Goal: Information Seeking & Learning: Check status

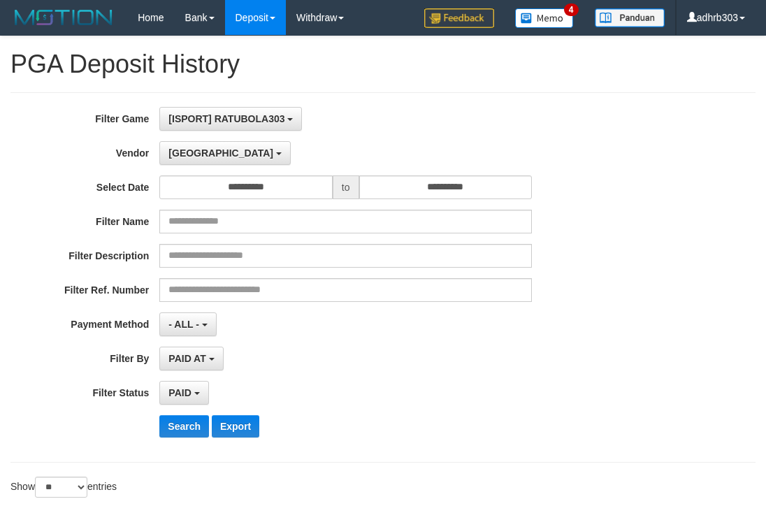
select select "**********"
select select "*"
select select "**"
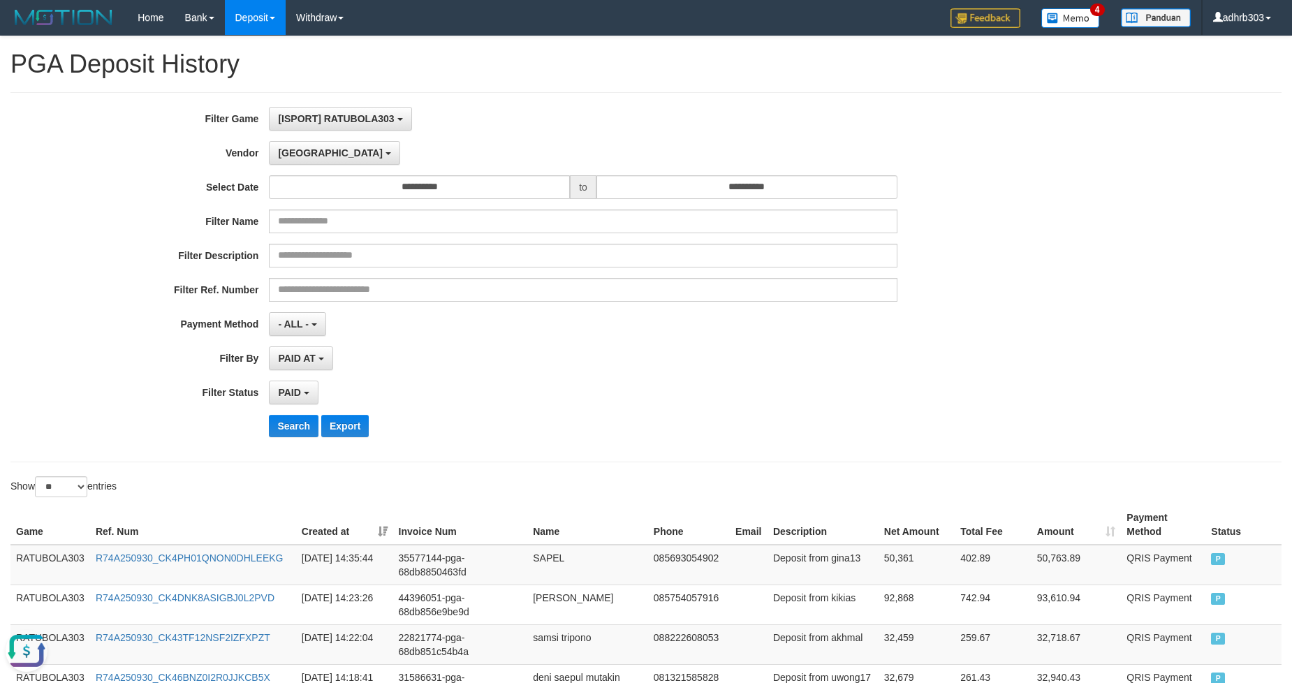
scroll to position [12, 0]
click at [287, 428] on button "Search" at bounding box center [294, 426] width 50 height 22
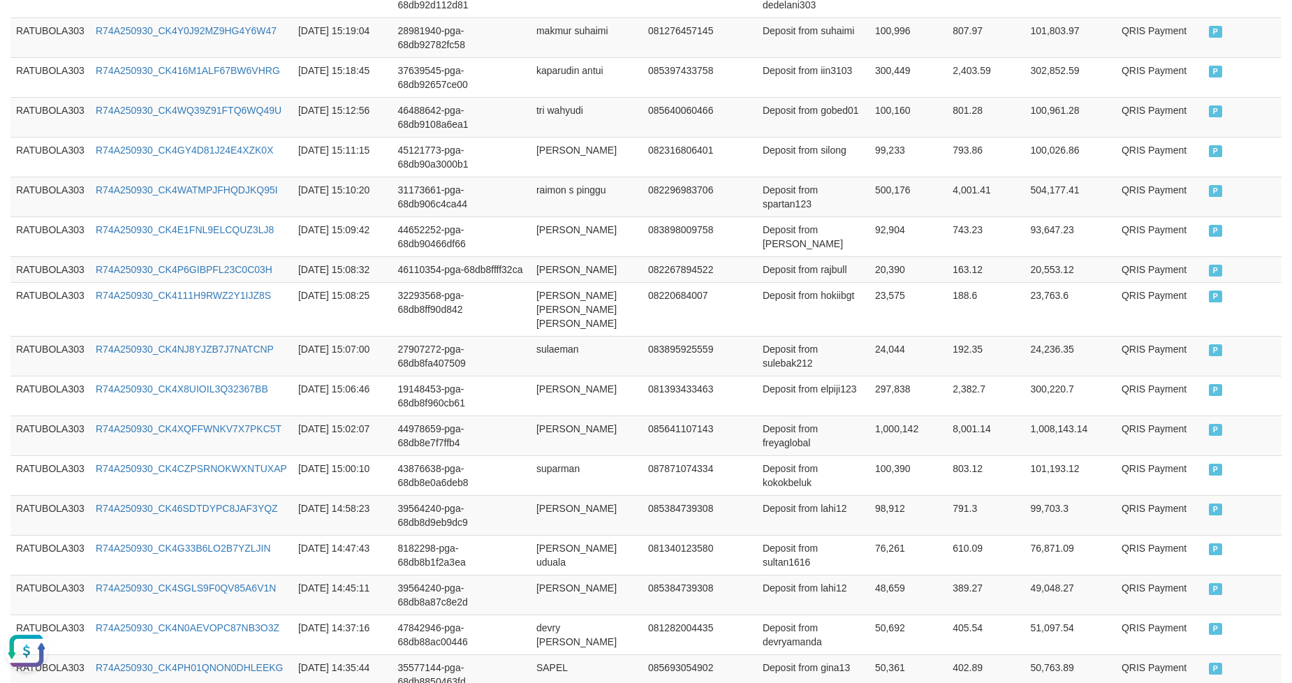
scroll to position [1010, 0]
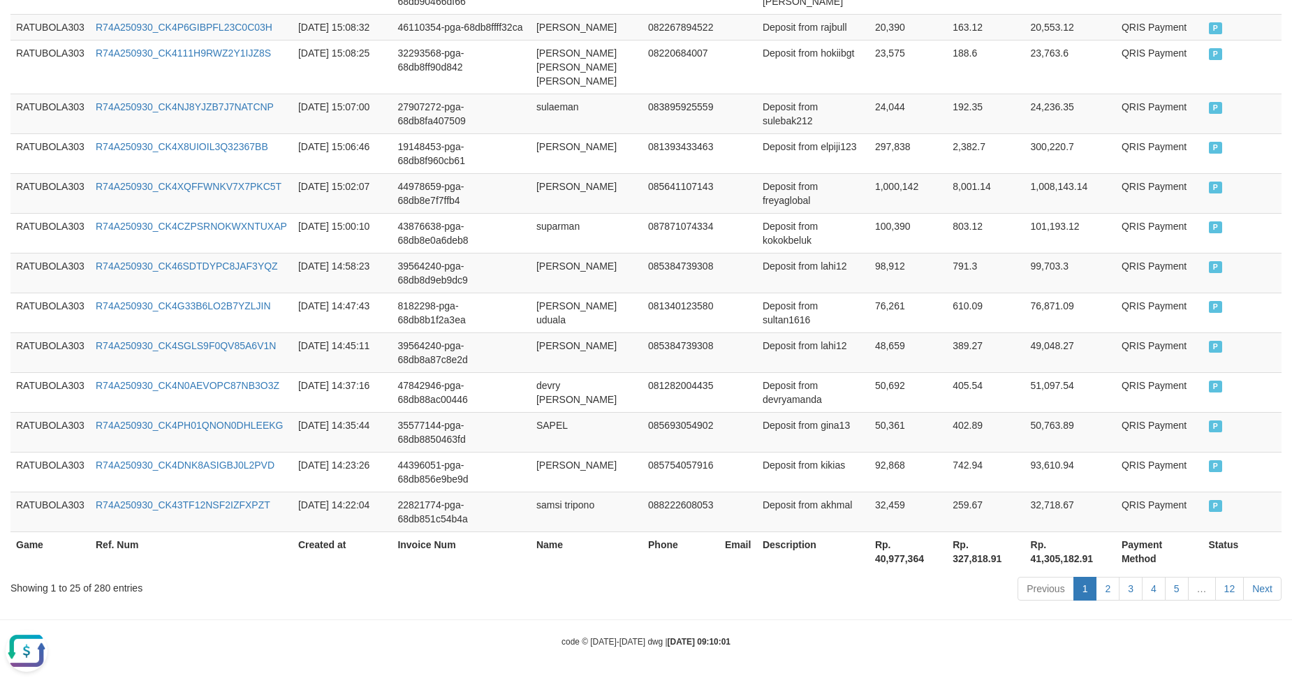
click at [765, 512] on th "Rp. 40,977,364" at bounding box center [909, 552] width 78 height 40
copy th "40,977,364"
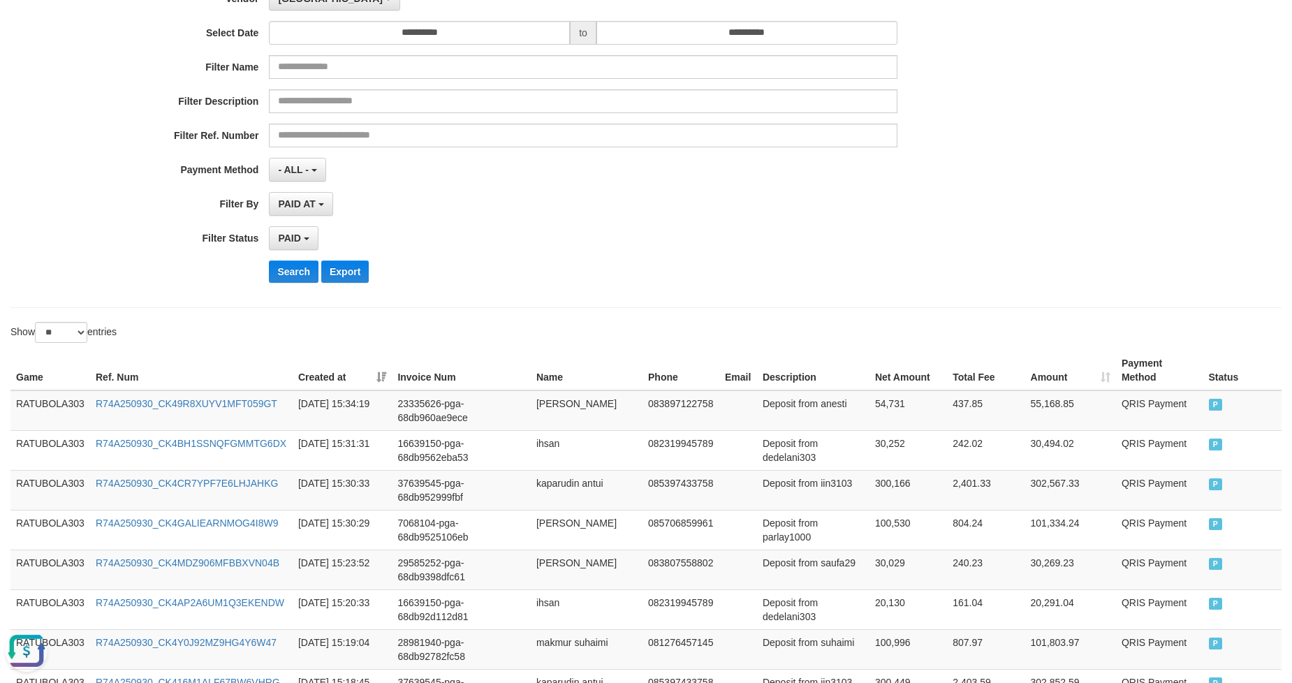
scroll to position [79, 0]
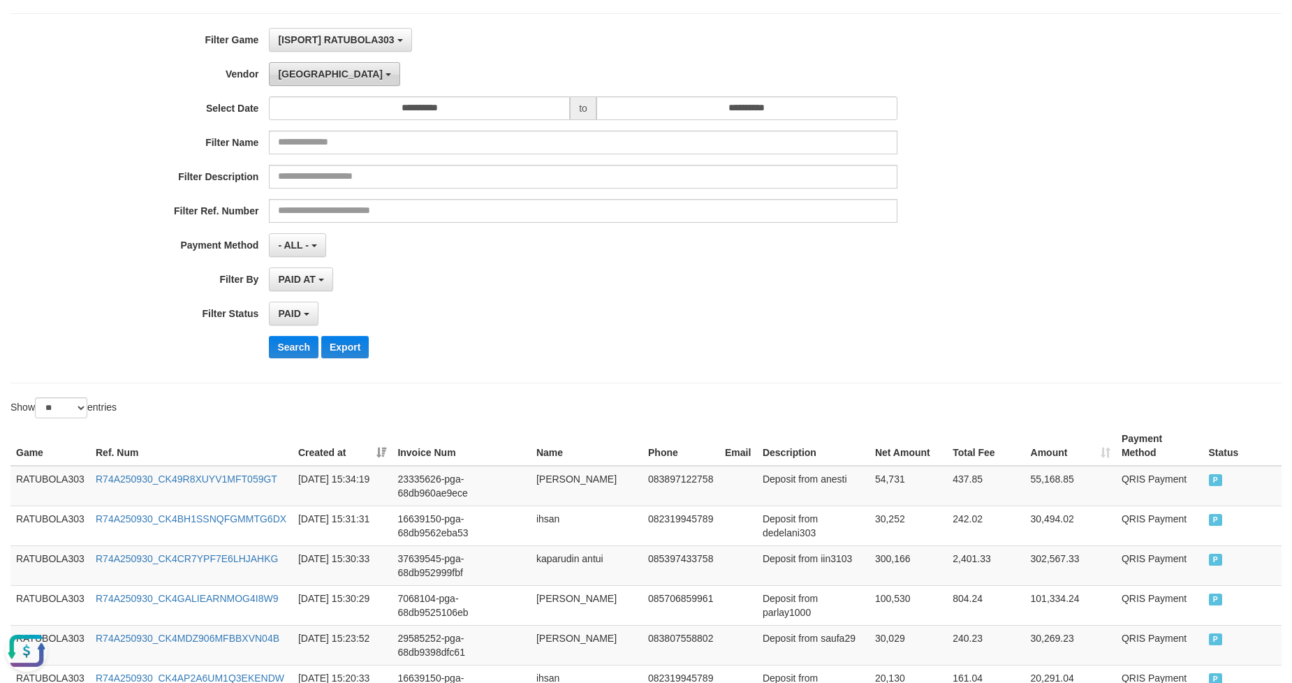
click at [303, 77] on span "[GEOGRAPHIC_DATA]" at bounding box center [330, 73] width 105 height 11
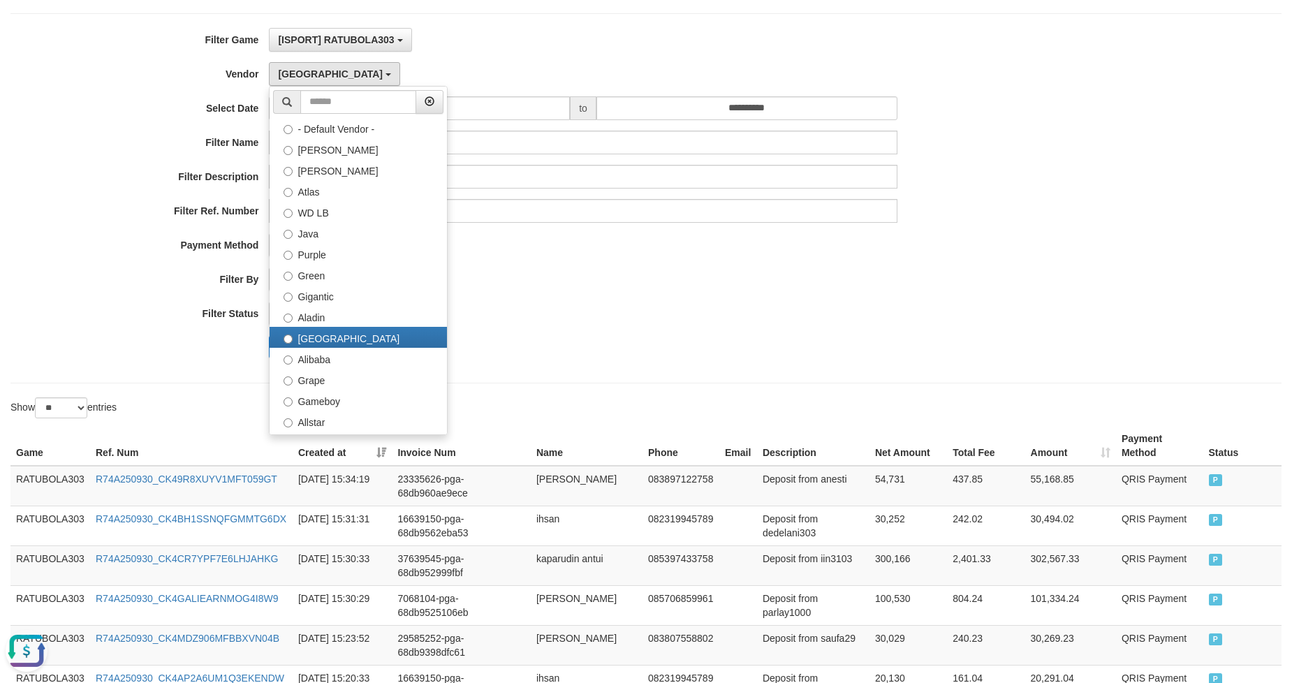
click at [363, 495] on label "Borde" at bounding box center [358, 505] width 177 height 21
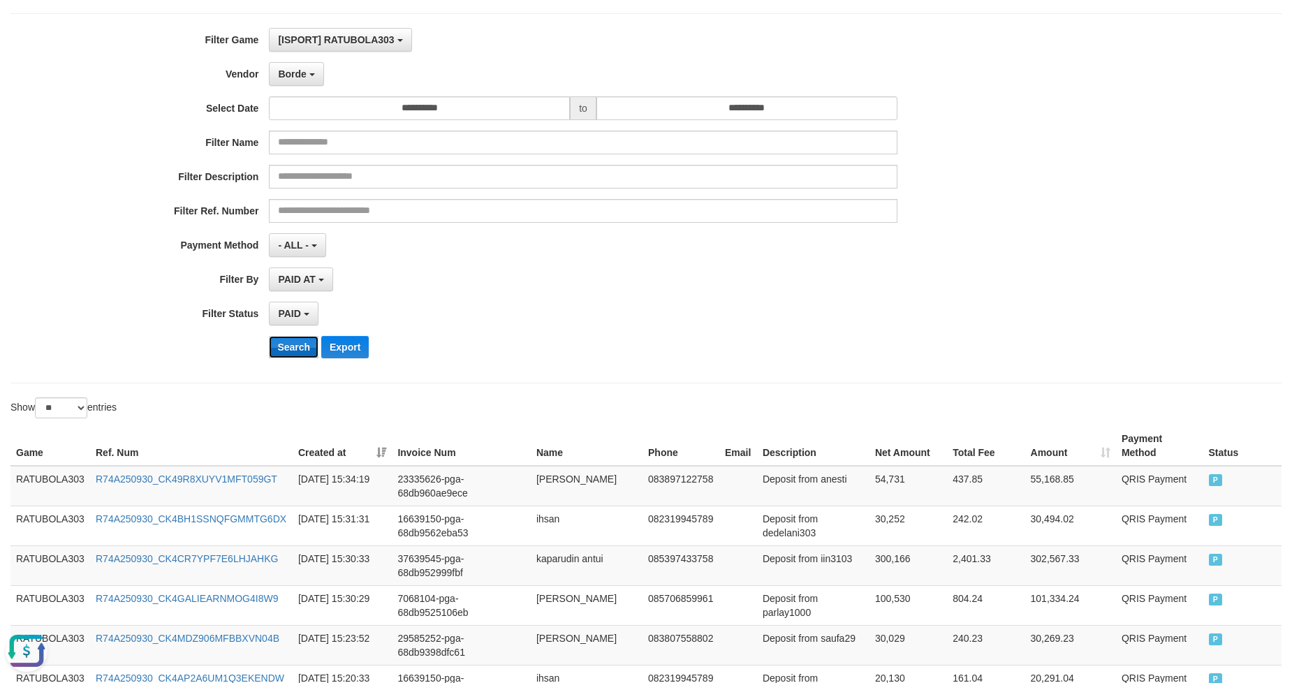
click at [295, 348] on button "Search" at bounding box center [294, 347] width 50 height 22
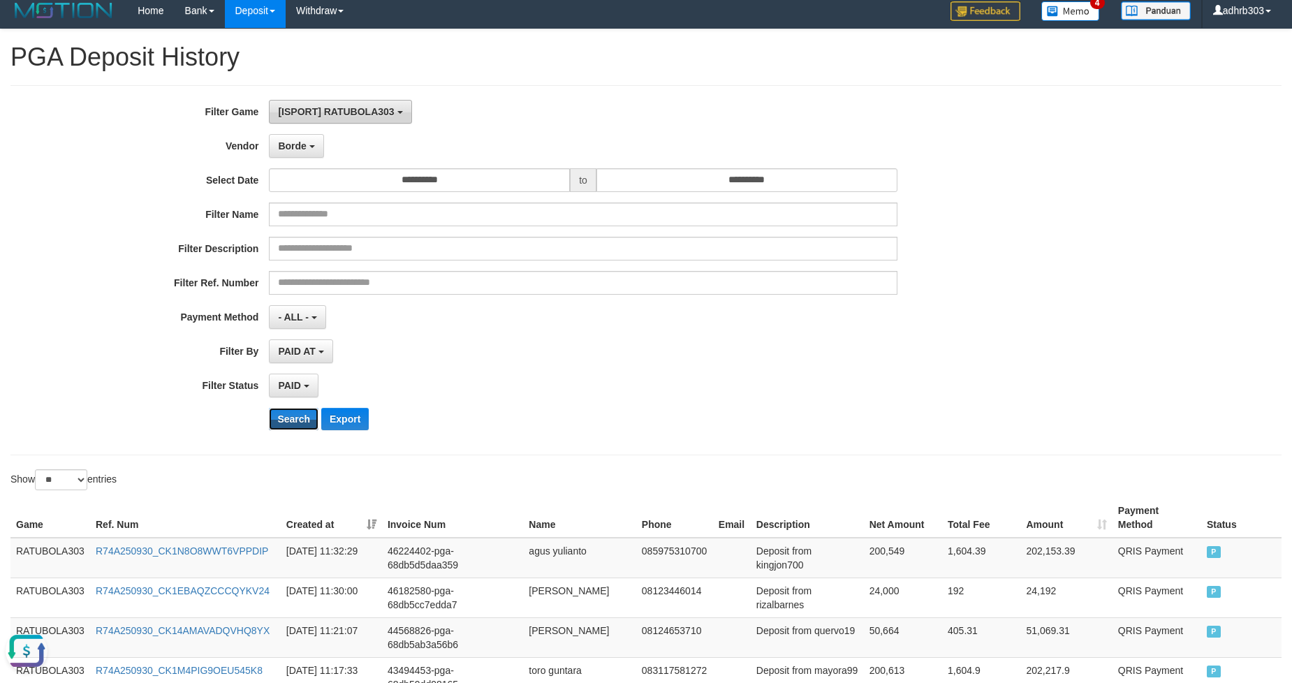
scroll to position [0, 0]
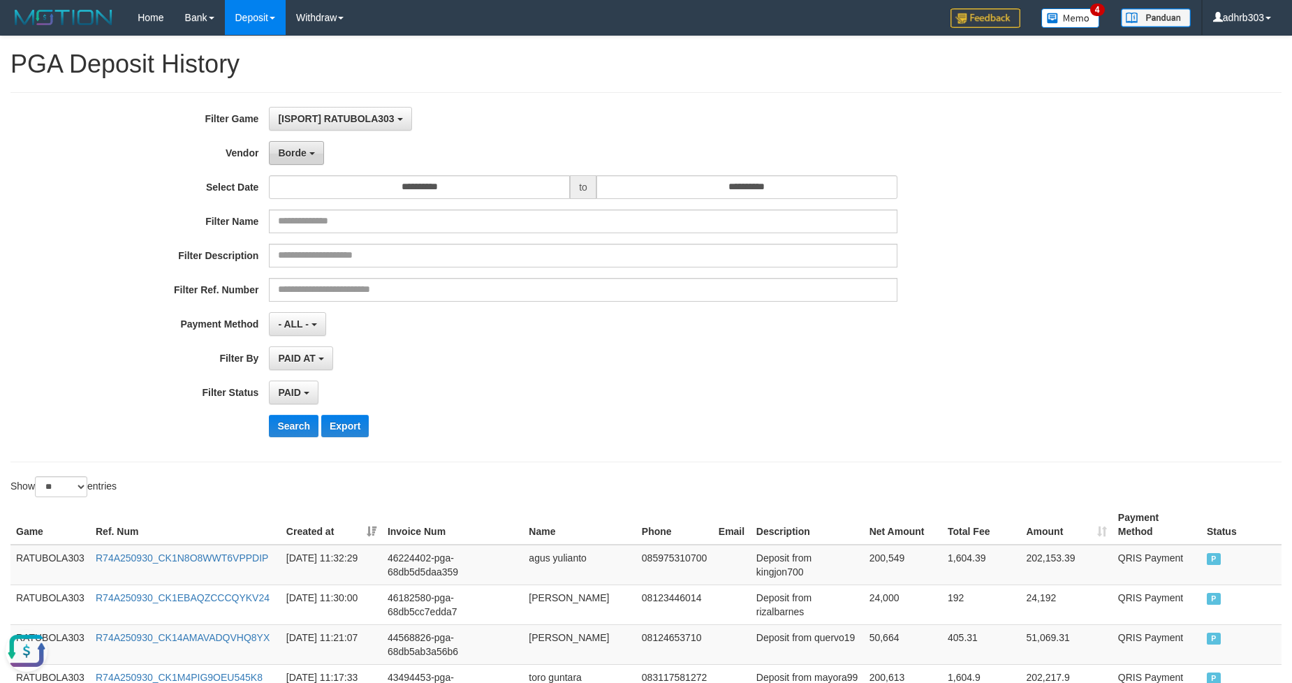
drag, startPoint x: 305, startPoint y: 142, endPoint x: 302, endPoint y: 152, distance: 10.8
click at [305, 145] on button "Borde" at bounding box center [296, 153] width 54 height 24
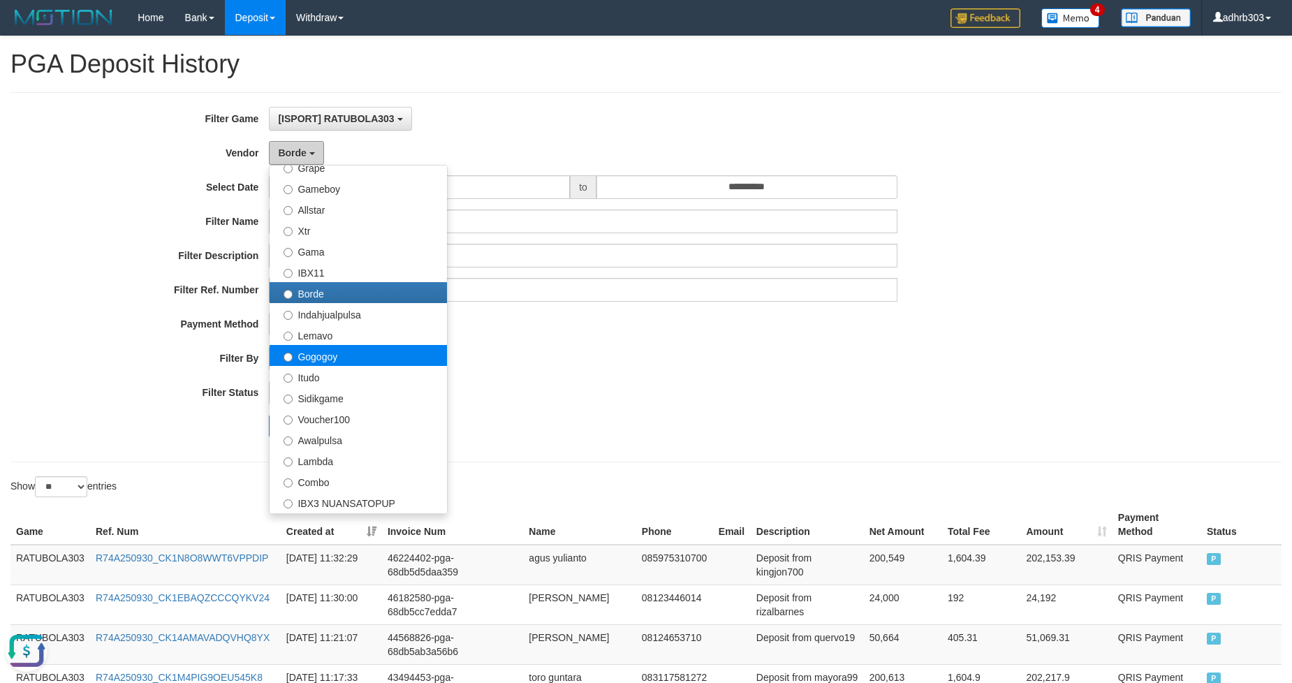
scroll to position [499, 0]
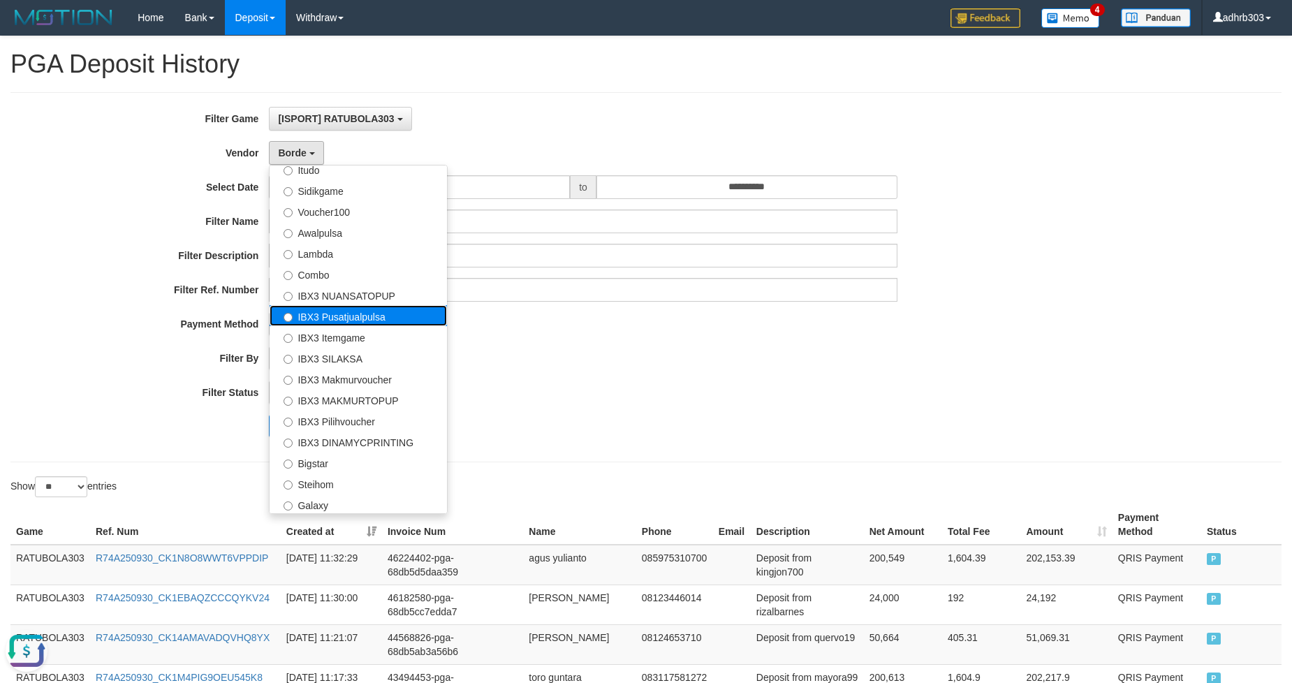
click at [351, 316] on label "IBX3 Pusatjualpulsa" at bounding box center [358, 315] width 177 height 21
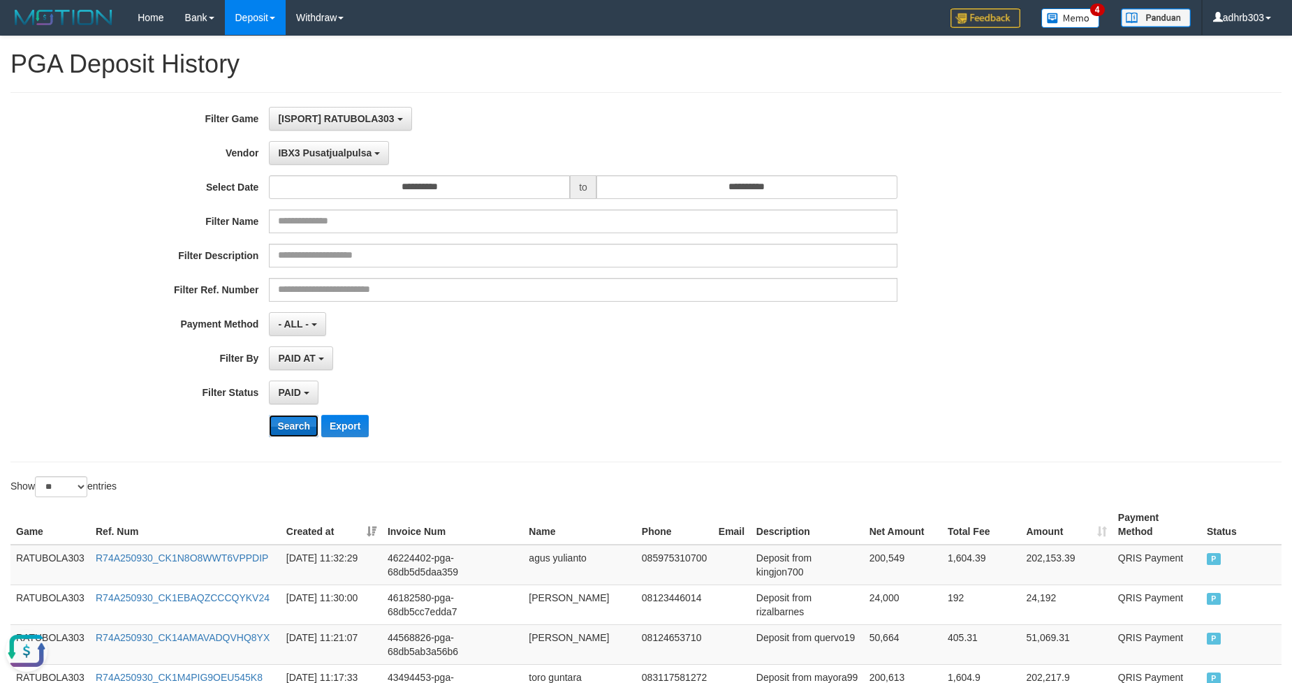
click at [295, 420] on button "Search" at bounding box center [294, 426] width 50 height 22
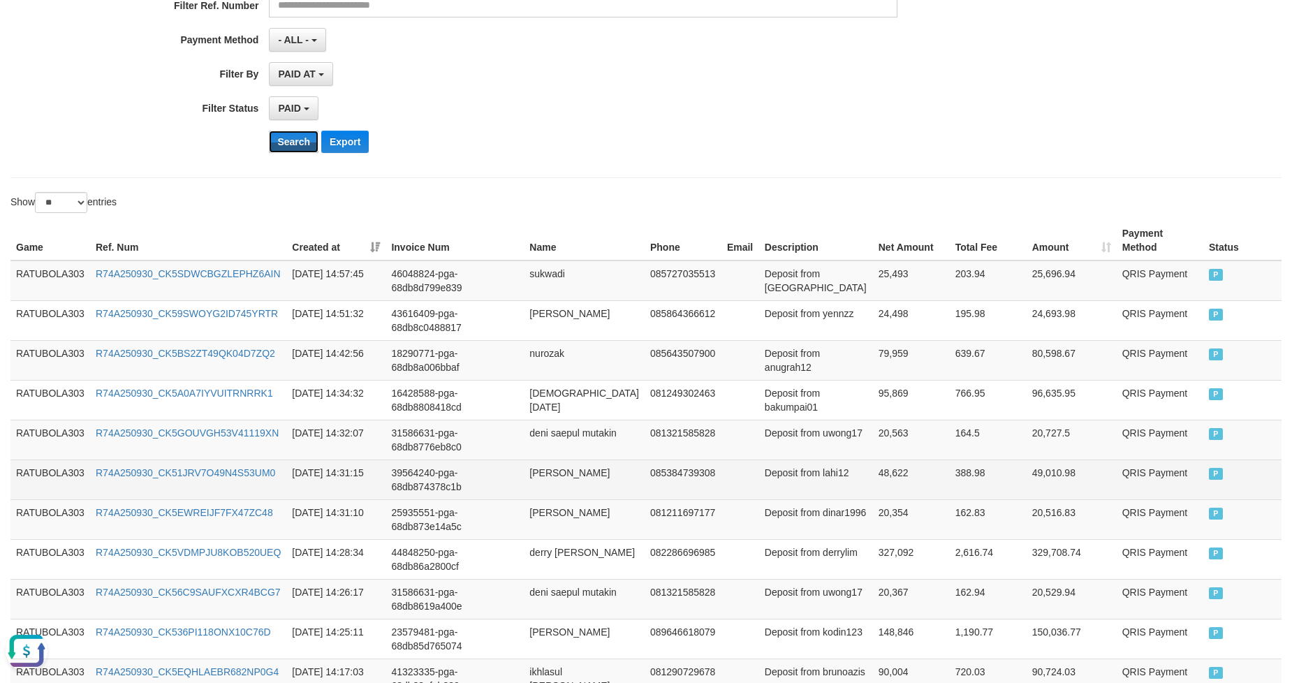
scroll to position [452, 0]
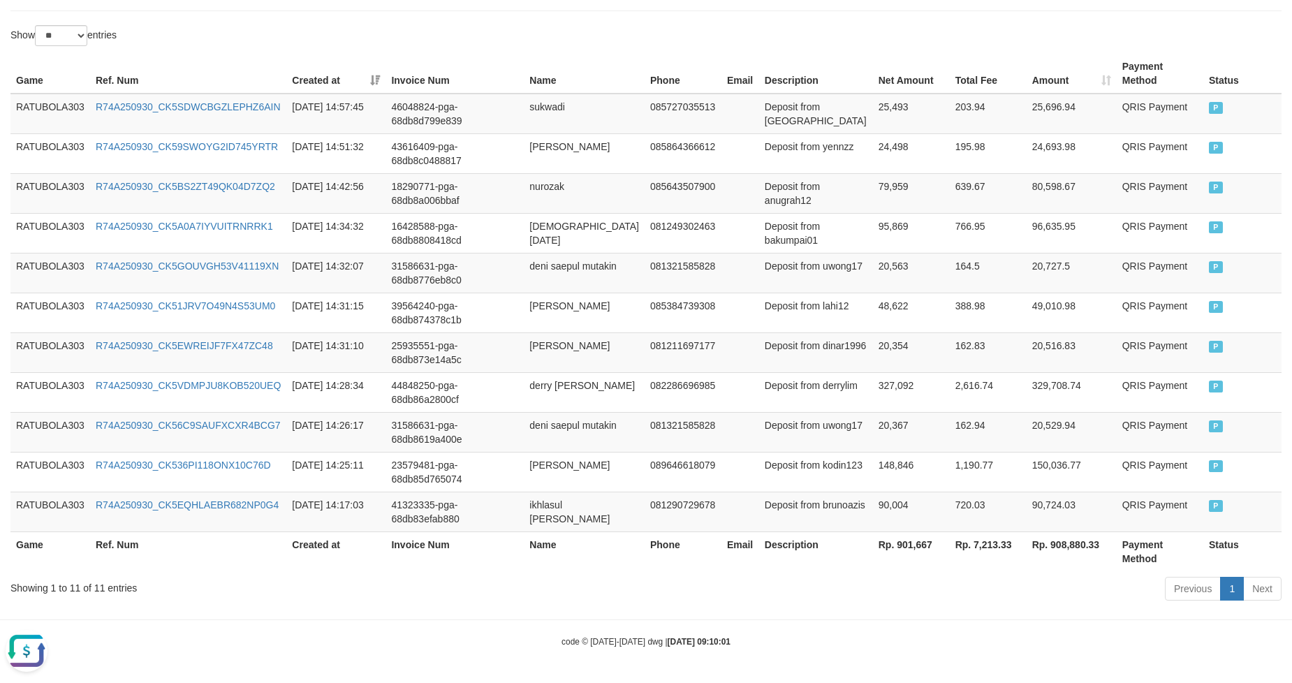
click at [765, 512] on th "Rp. 901,667" at bounding box center [911, 552] width 77 height 40
copy th "901,667"
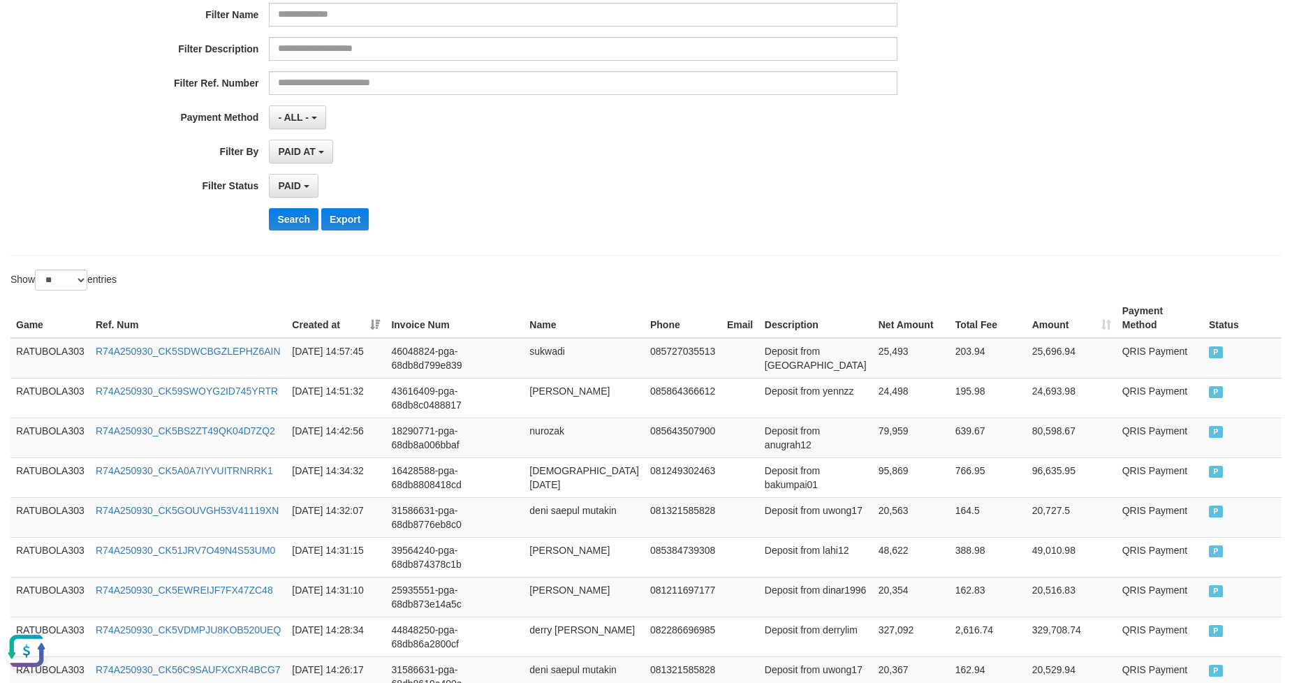
scroll to position [0, 0]
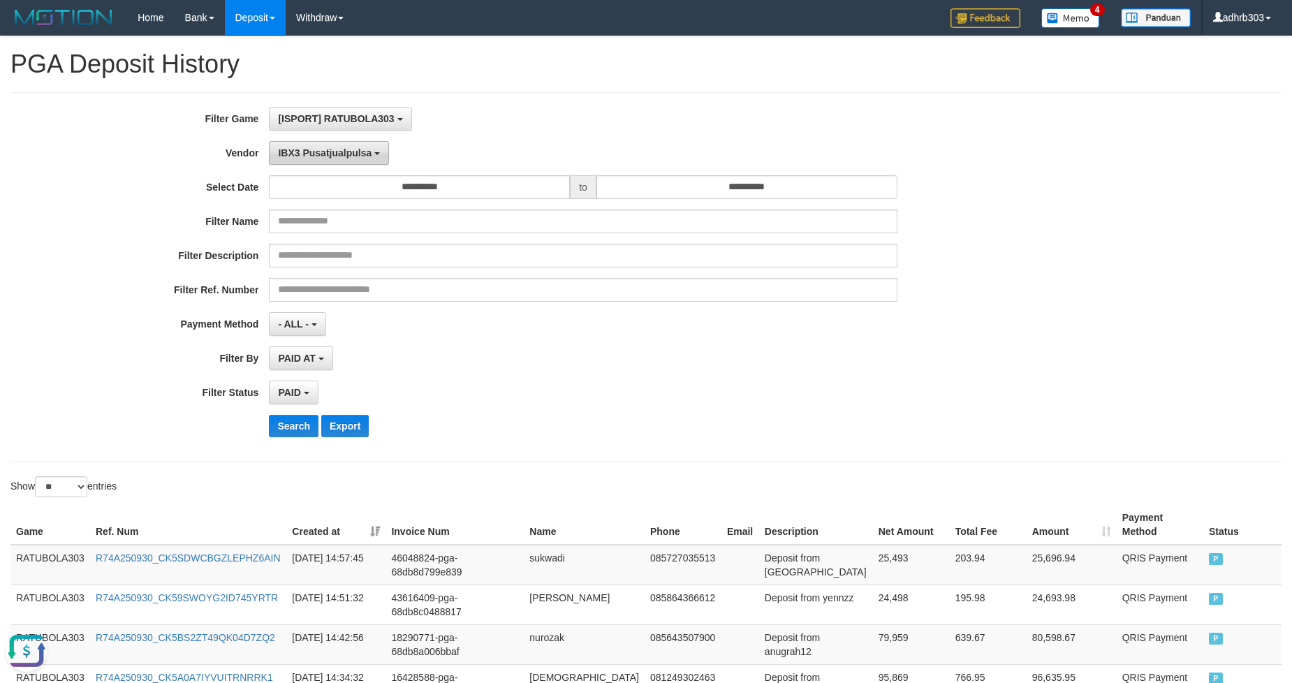
click at [337, 148] on span "IBX3 Pusatjualpulsa" at bounding box center [325, 152] width 94 height 11
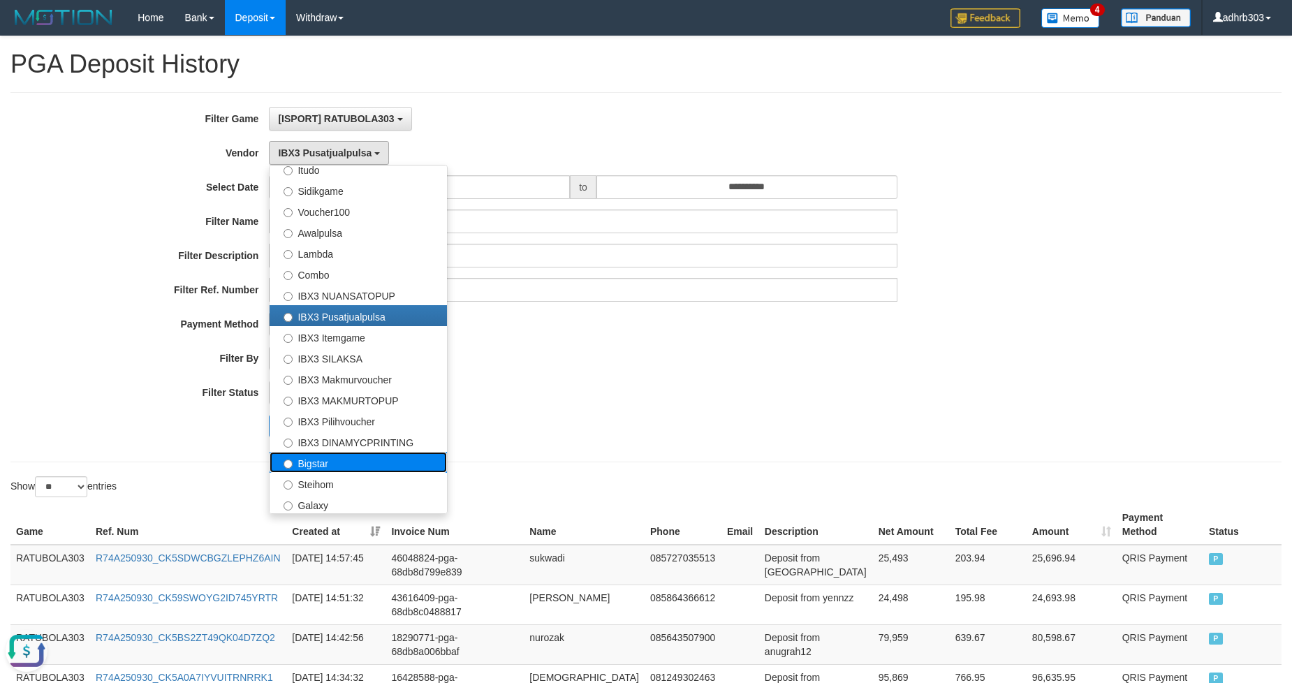
click at [335, 461] on label "Bigstar" at bounding box center [358, 462] width 177 height 21
select select "**********"
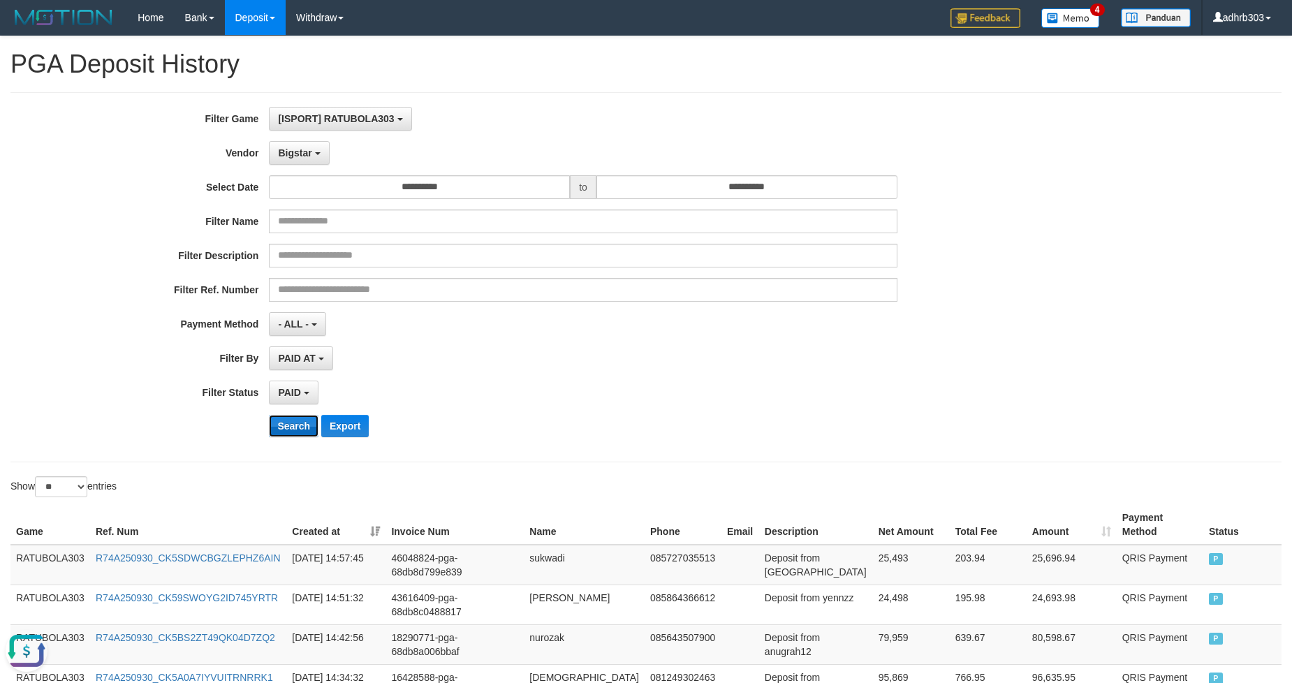
click at [291, 430] on button "Search" at bounding box center [294, 426] width 50 height 22
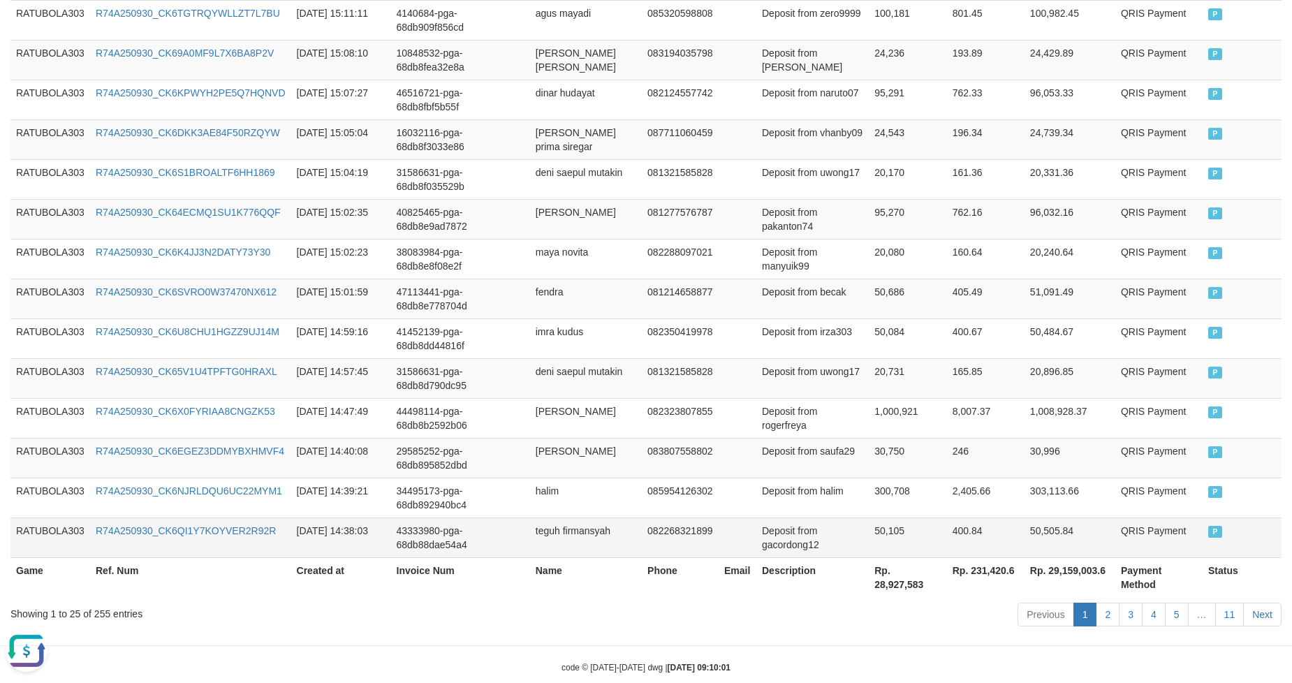
scroll to position [1010, 0]
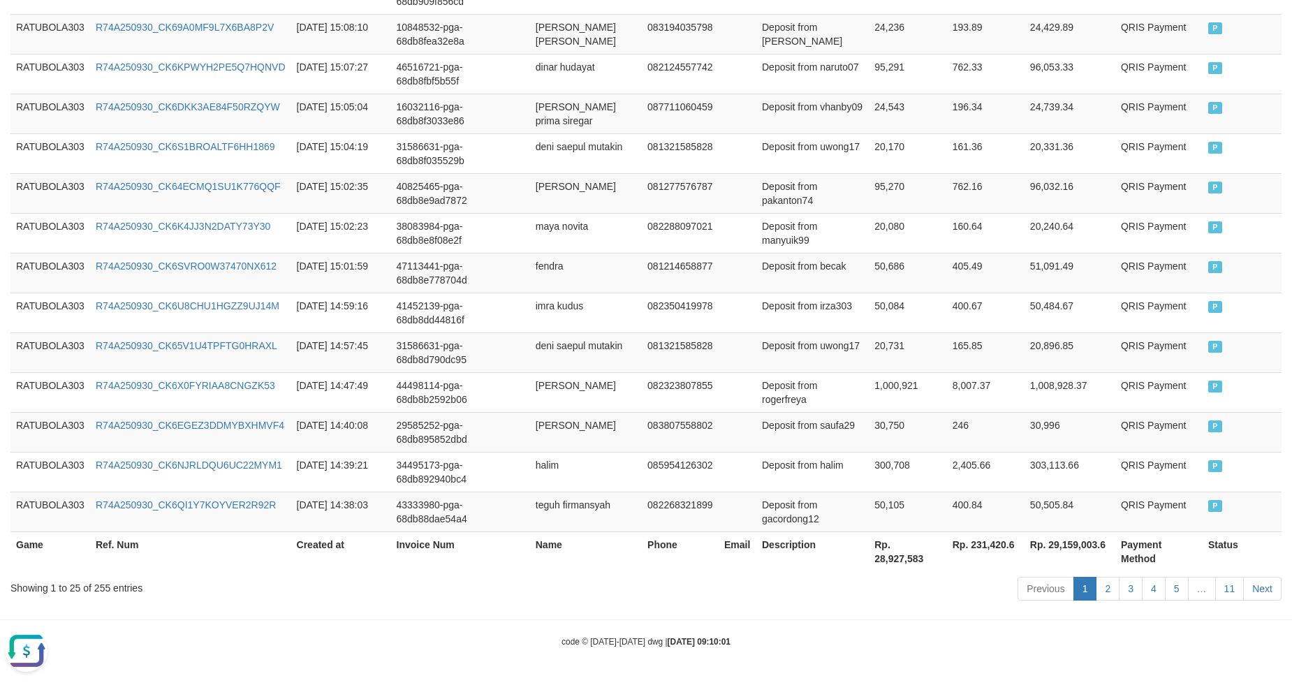
click at [765, 512] on th "Rp. 28,927,583" at bounding box center [908, 552] width 78 height 40
copy th "28,927,583"
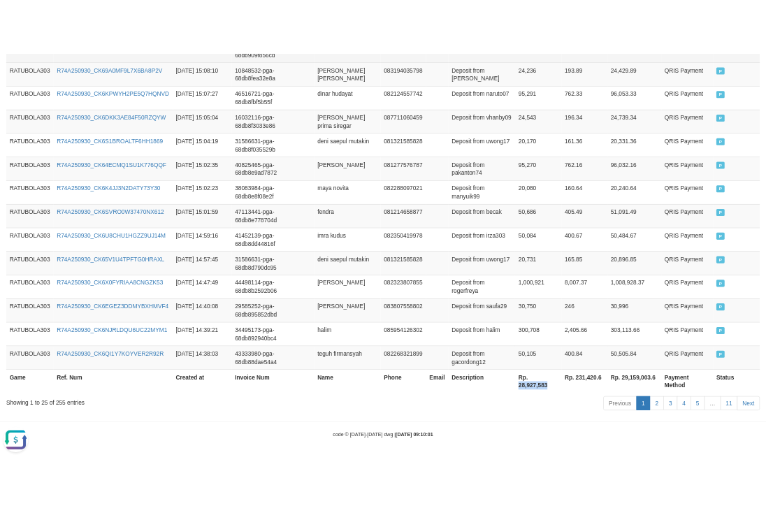
scroll to position [1038, 0]
